Goal: Connect with others: Connect with others

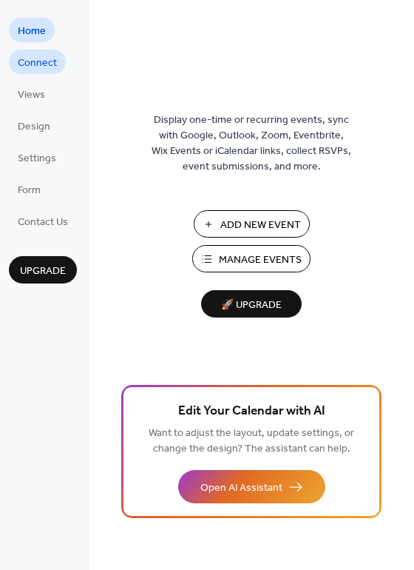
click at [42, 64] on span "Connect" at bounding box center [37, 63] width 39 height 16
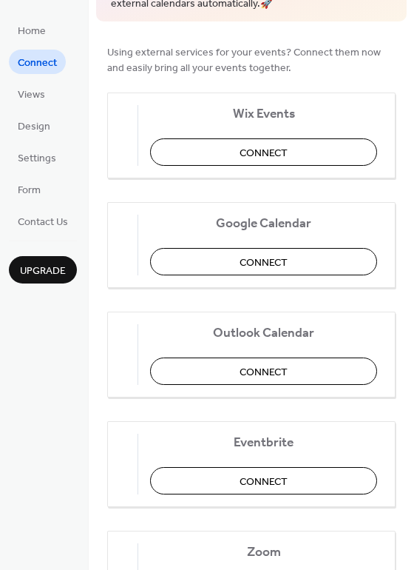
scroll to position [89, 0]
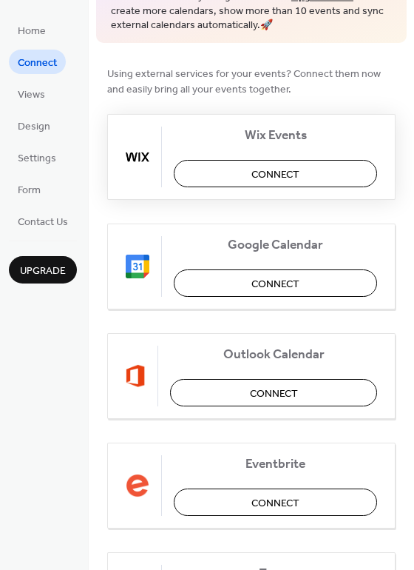
click at [257, 176] on span "Connect" at bounding box center [276, 174] width 48 height 16
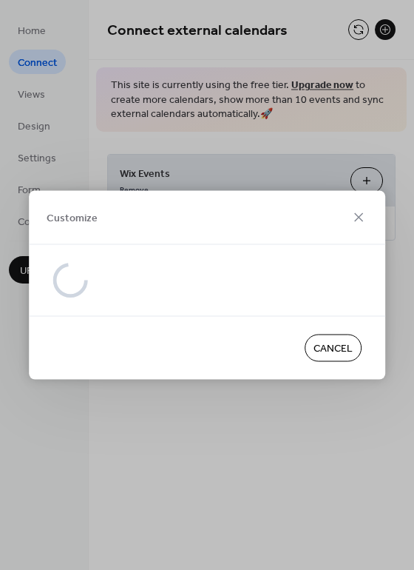
scroll to position [0, 0]
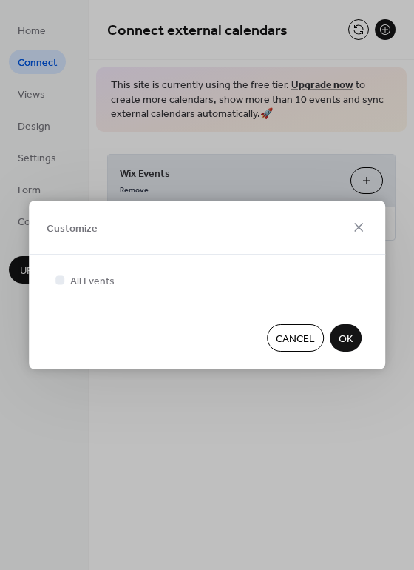
drag, startPoint x: 411, startPoint y: 123, endPoint x: 416, endPoint y: 161, distance: 38.7
click at [414, 161] on html "Home Connect Views Design Settings Form Contact Us Upgrade Connect Upgrade Conn…" at bounding box center [207, 285] width 414 height 570
click at [408, 290] on div "Customize All Events Cancel OK" at bounding box center [207, 285] width 414 height 570
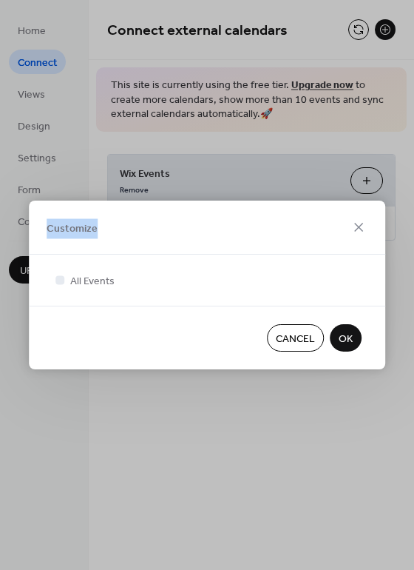
click at [408, 290] on div "Customize All Events Cancel OK" at bounding box center [207, 285] width 414 height 570
click at [67, 227] on span "Customize" at bounding box center [72, 228] width 51 height 16
drag, startPoint x: 283, startPoint y: 218, endPoint x: 277, endPoint y: 160, distance: 58.1
click at [277, 160] on div "Customize All Events Cancel OK" at bounding box center [207, 285] width 414 height 570
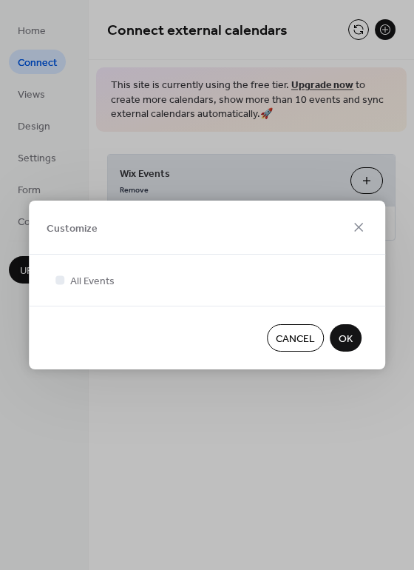
click at [43, 102] on div "Customize All Events Cancel OK" at bounding box center [207, 285] width 414 height 570
click at [365, 219] on icon at bounding box center [359, 227] width 18 height 18
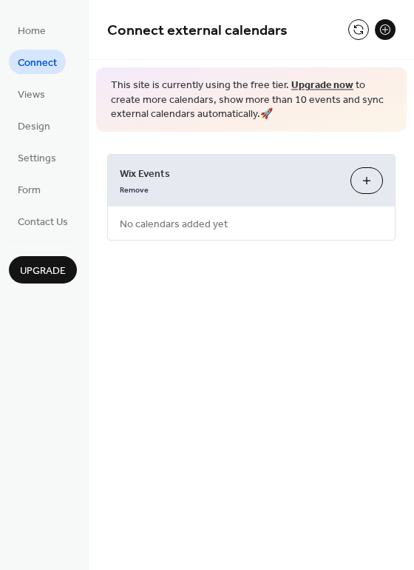
click at [382, 32] on button at bounding box center [385, 29] width 21 height 21
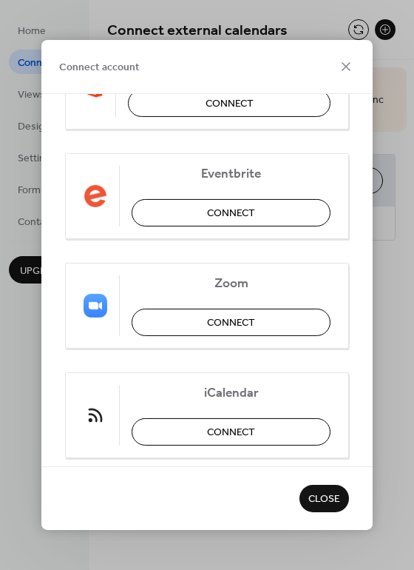
scroll to position [328, 0]
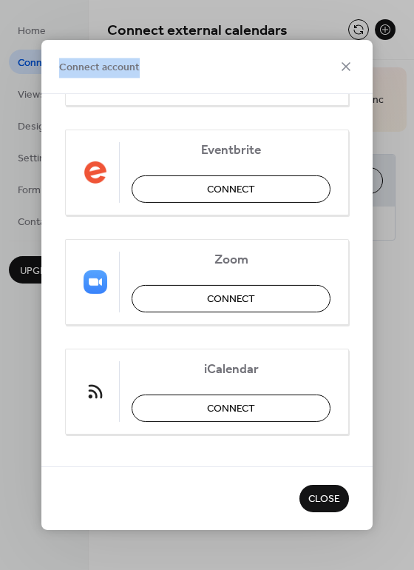
drag, startPoint x: 257, startPoint y: 60, endPoint x: 262, endPoint y: 18, distance: 41.8
click at [262, 18] on div "Connect account Wix Events Connected Google Calendar Connect Outlook Calendar C…" at bounding box center [207, 285] width 414 height 570
click at [343, 69] on icon at bounding box center [346, 66] width 9 height 9
